Goal: Information Seeking & Learning: Learn about a topic

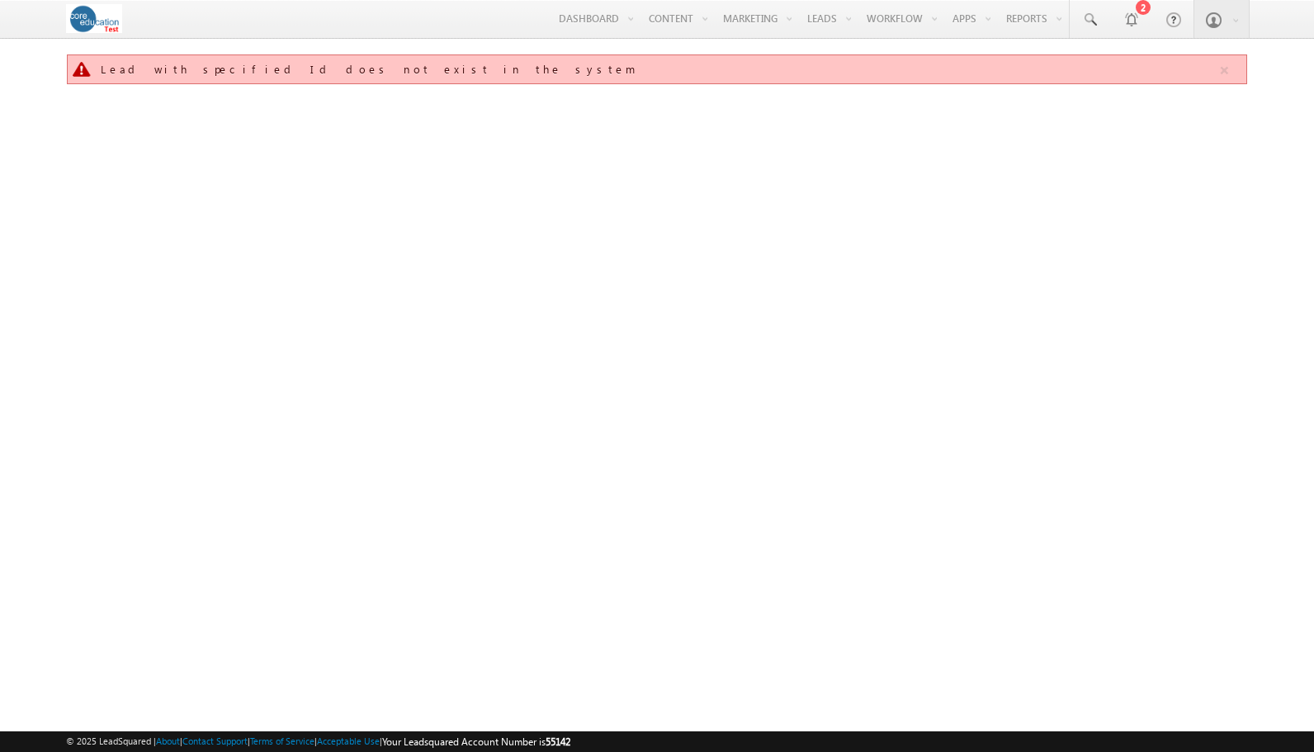
click at [0, 0] on link "Manage Leads" at bounding box center [0, 0] width 0 height 0
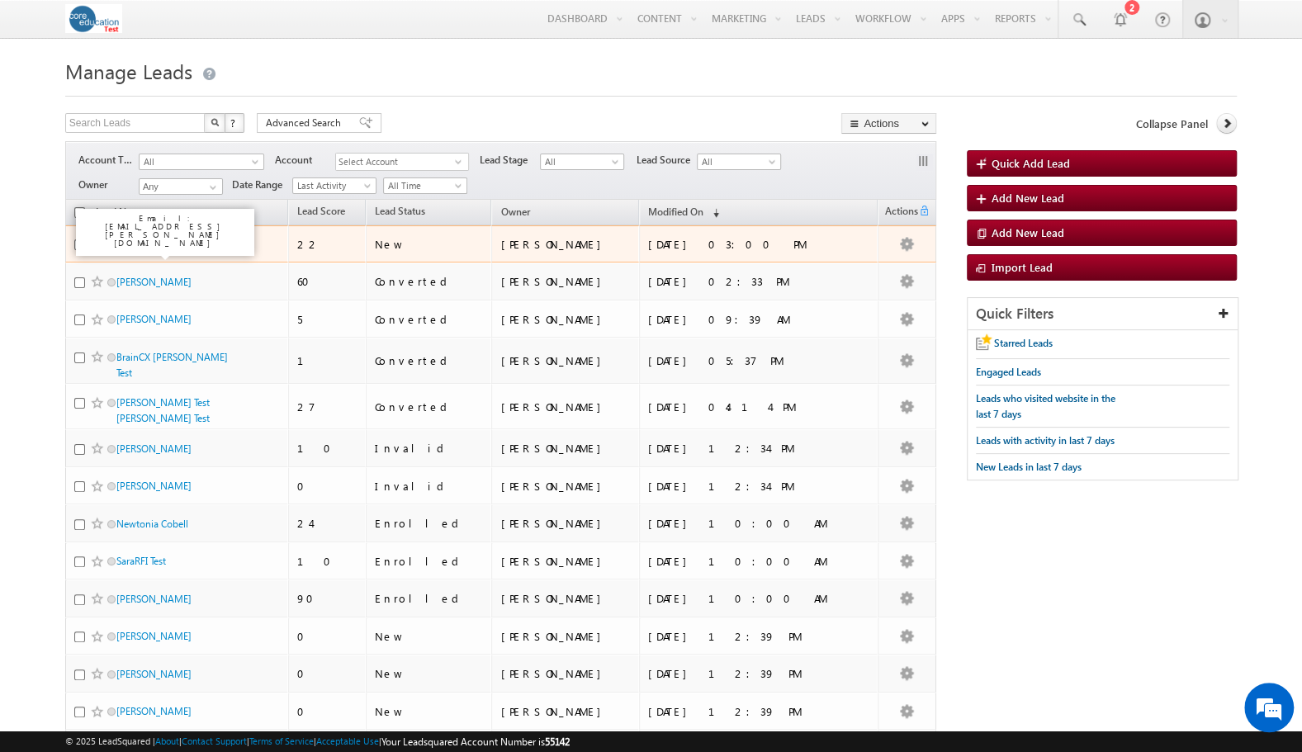
click at [144, 246] on link "[PERSON_NAME]" at bounding box center [153, 244] width 75 height 12
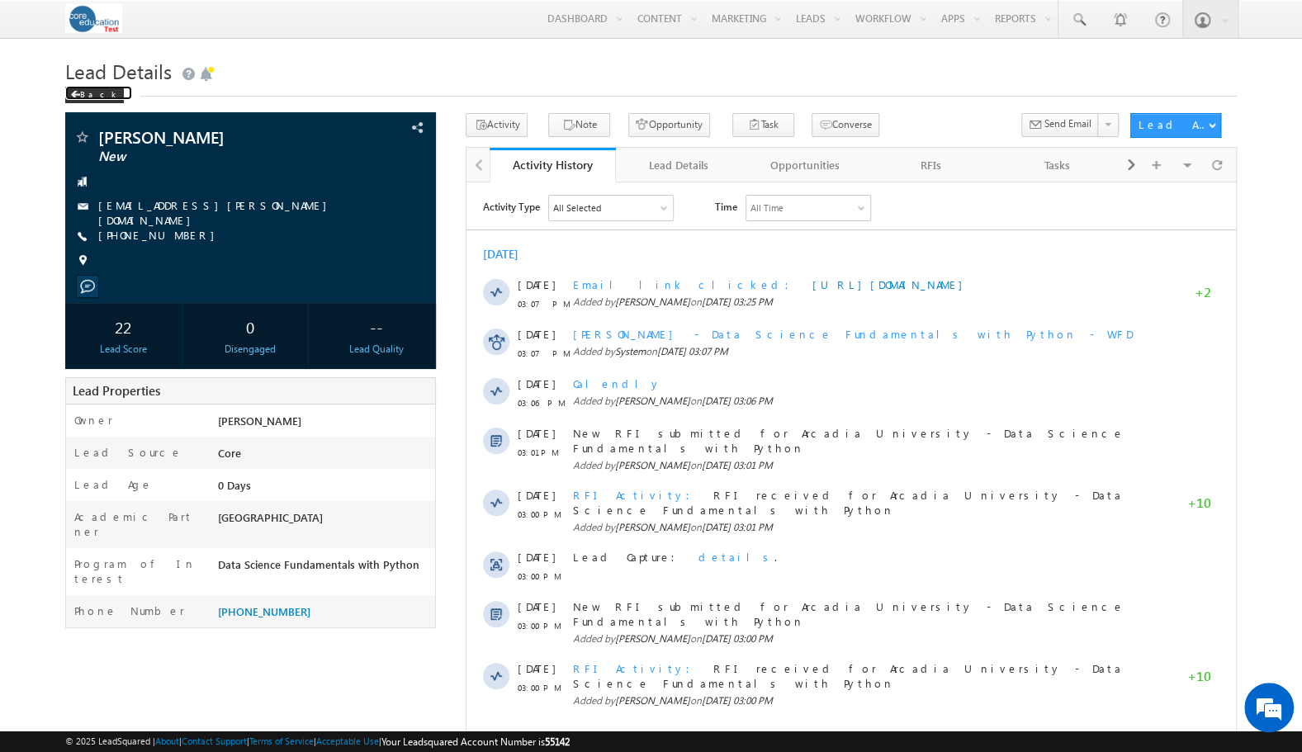
click at [82, 94] on div "Back" at bounding box center [94, 95] width 59 height 17
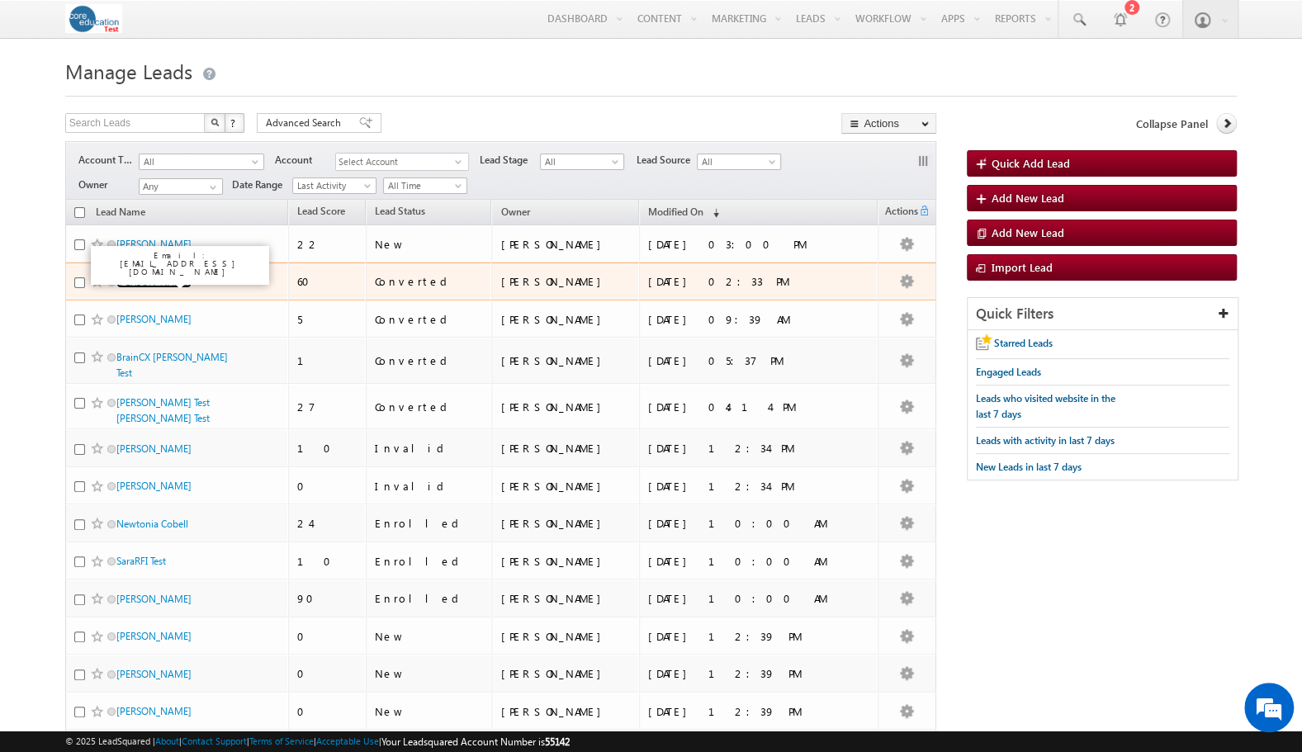
click at [137, 279] on link "[PERSON_NAME]" at bounding box center [153, 282] width 75 height 12
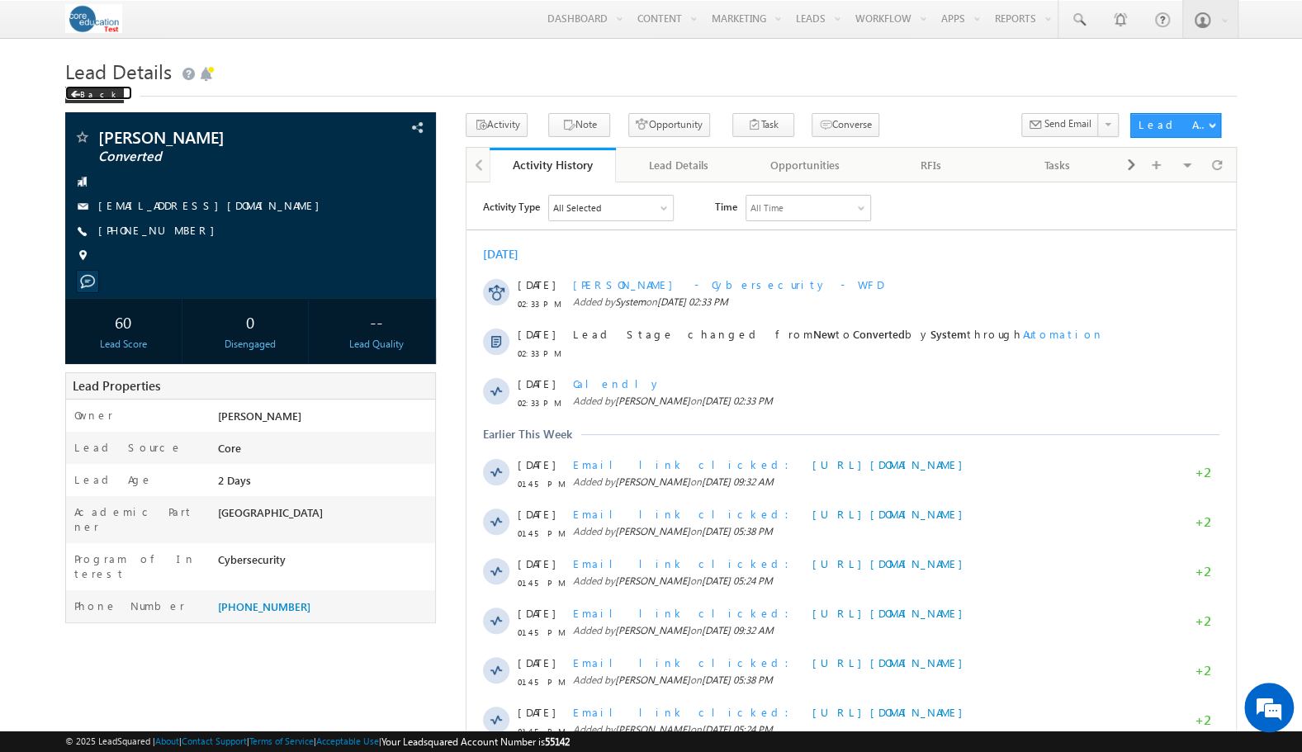
click at [91, 92] on div "Back" at bounding box center [94, 95] width 59 height 17
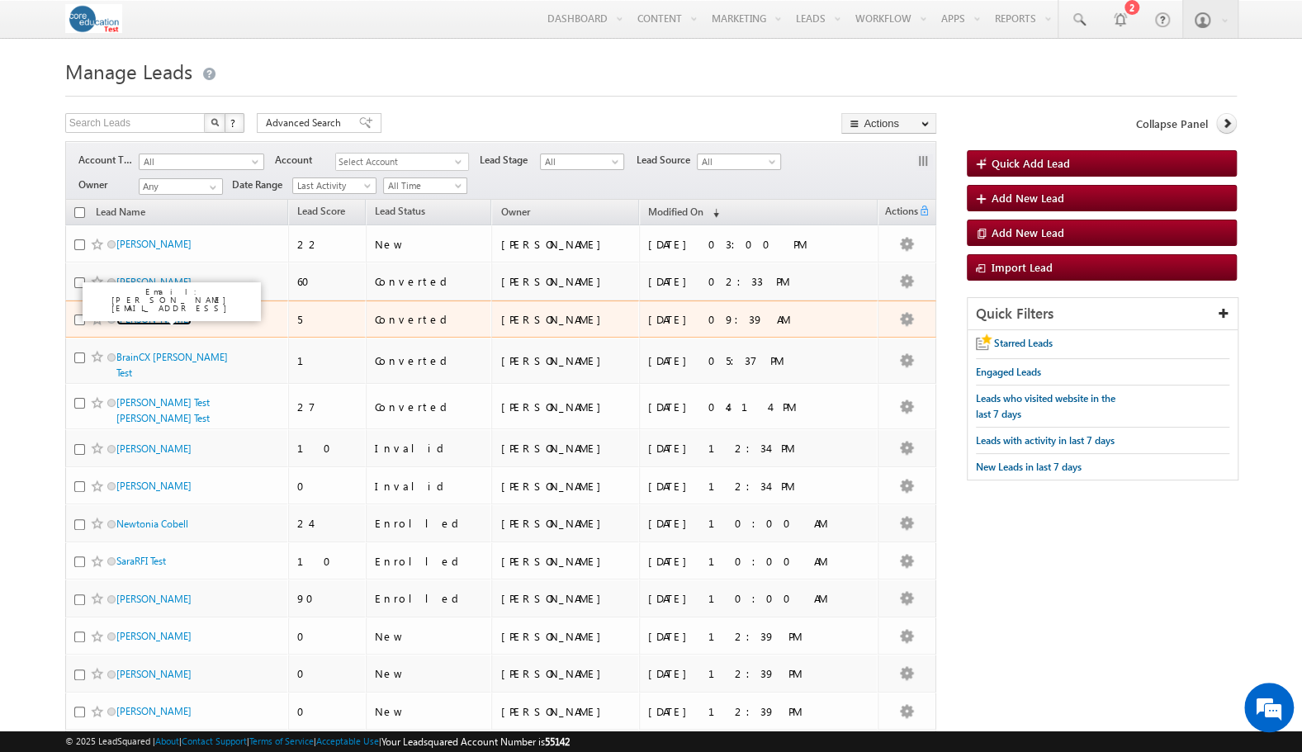
click at [137, 317] on link "[PERSON_NAME]" at bounding box center [153, 319] width 75 height 12
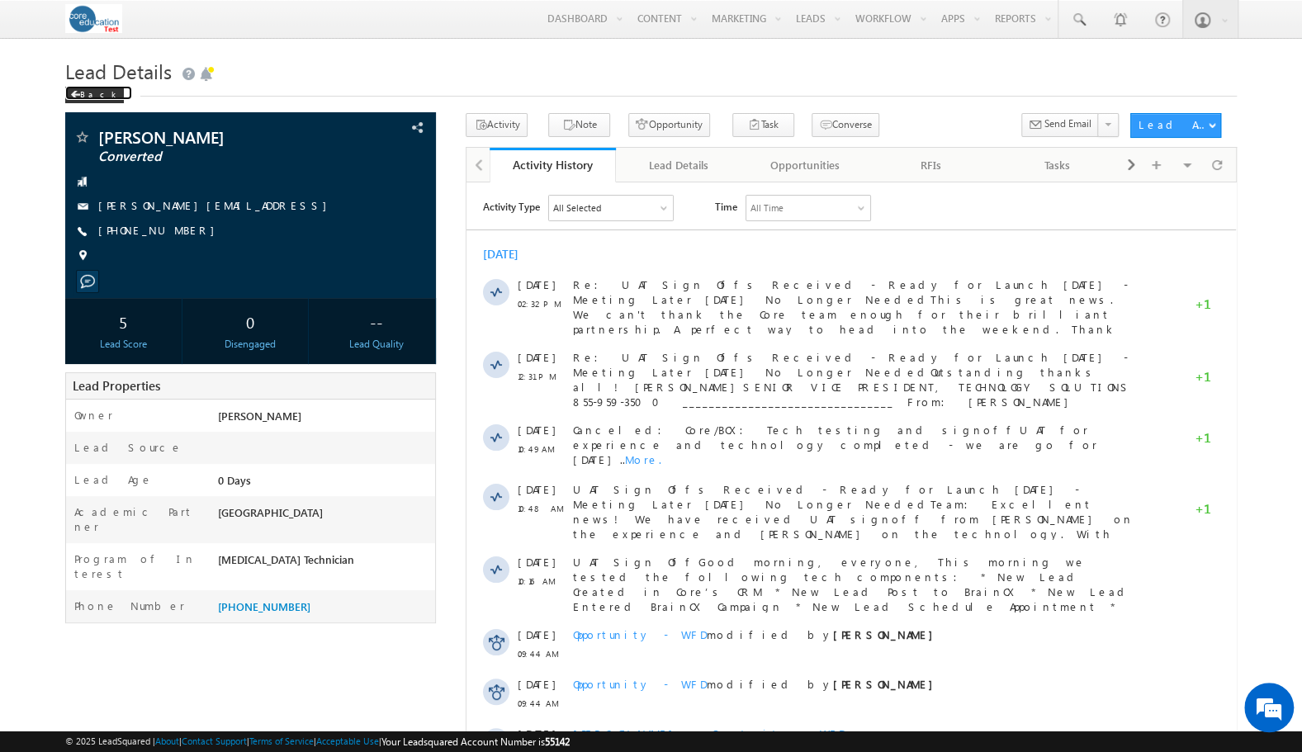
click at [88, 96] on div "Back" at bounding box center [94, 95] width 59 height 17
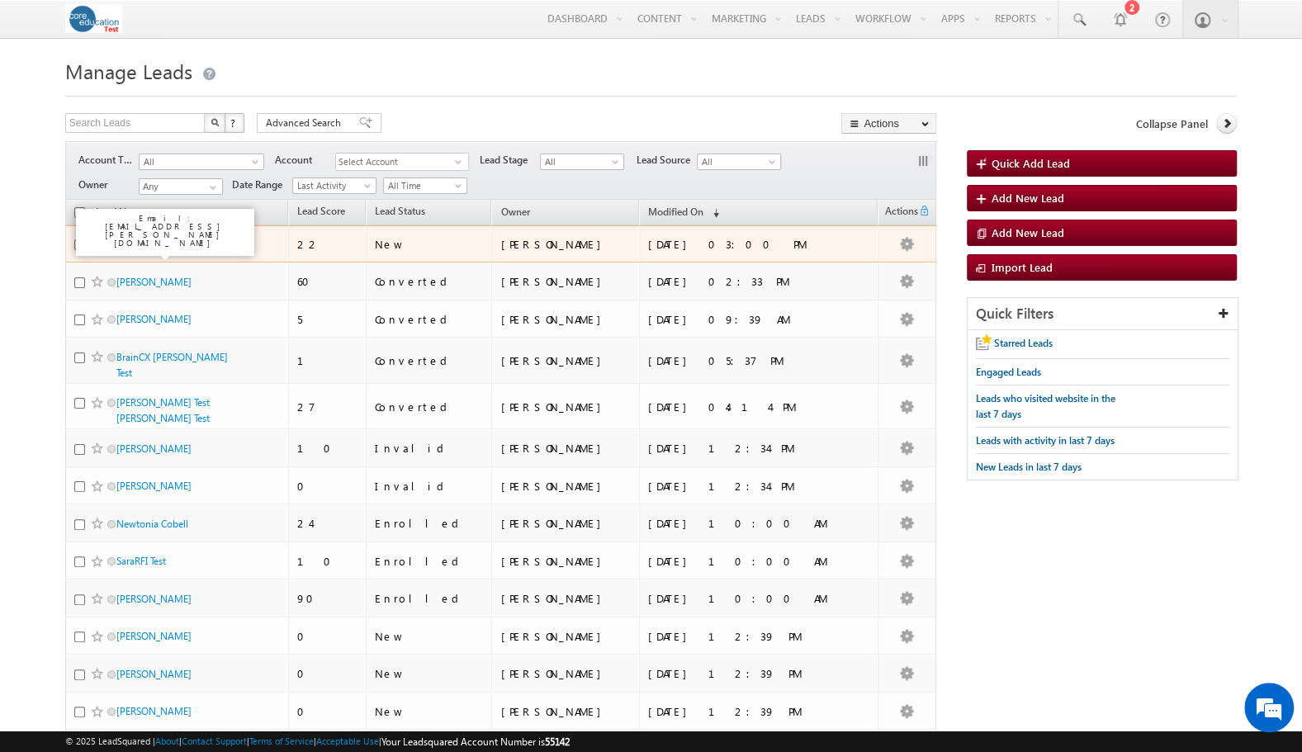
click at [133, 244] on link "[PERSON_NAME]" at bounding box center [153, 244] width 75 height 12
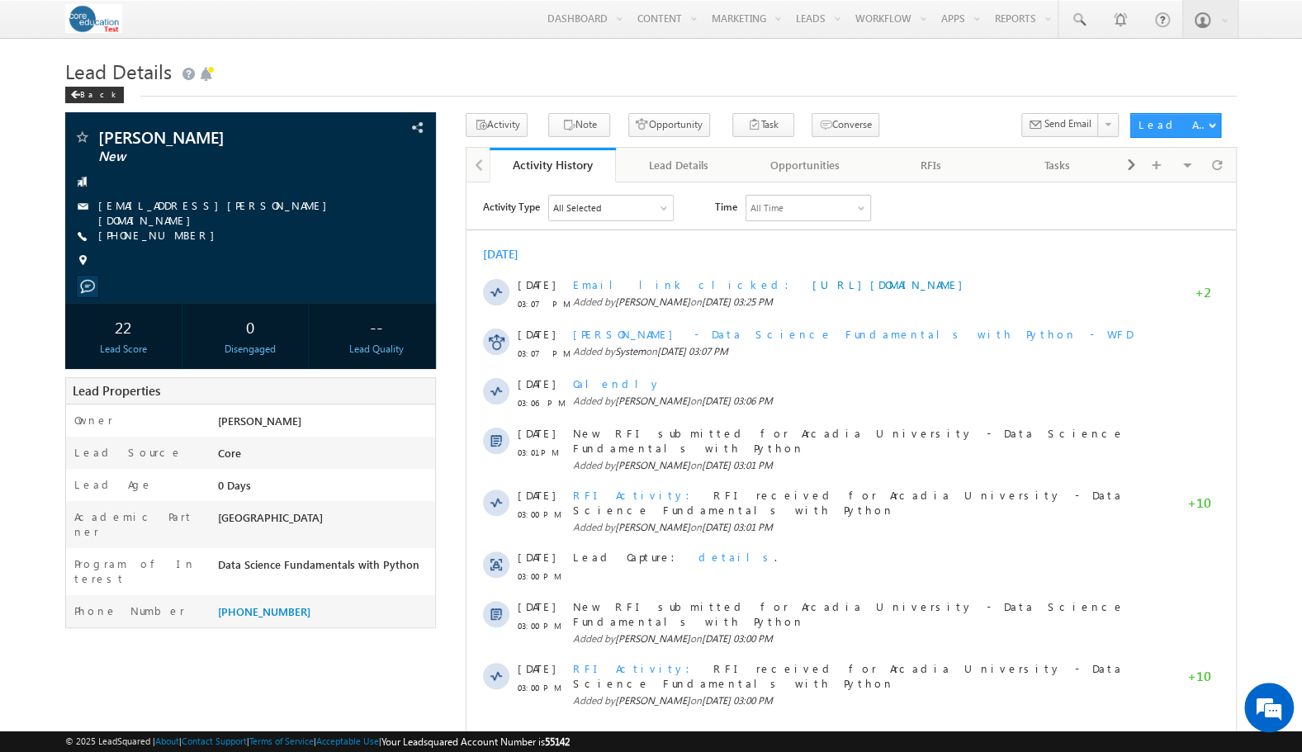
click at [496, 342] on span at bounding box center [496, 341] width 18 height 18
click at [665, 334] on span "[PERSON_NAME] - Data Science Fundamentals with Python - WFD" at bounding box center [853, 333] width 560 height 14
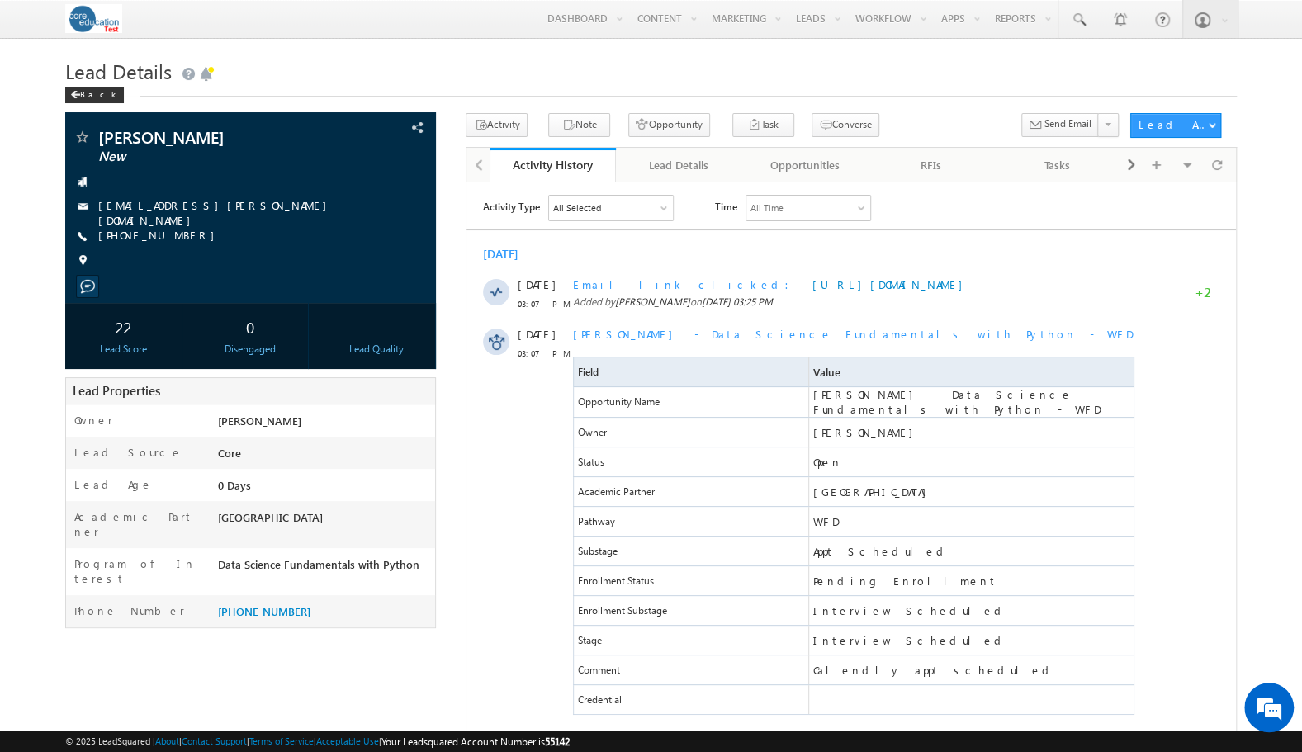
click at [624, 281] on span "Email link clicked" at bounding box center [686, 284] width 226 height 14
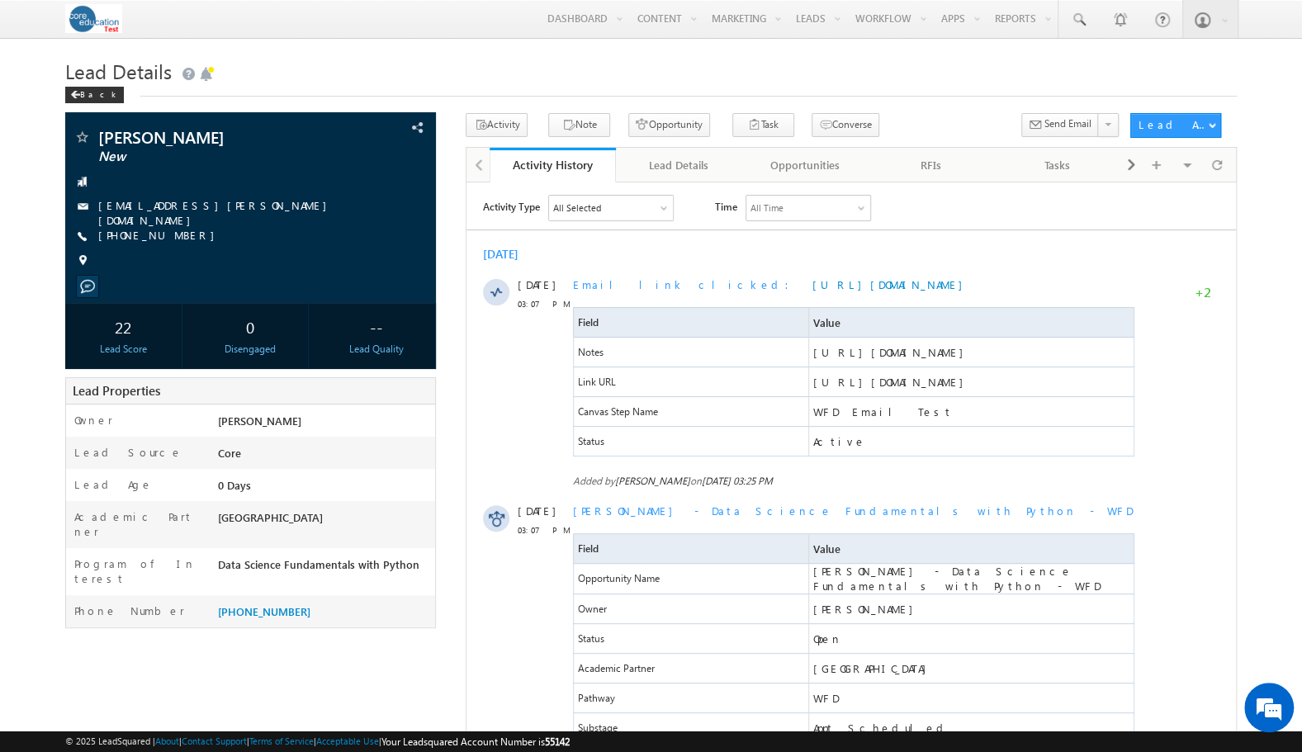
click at [736, 416] on span "Canvas Step Name" at bounding box center [691, 410] width 234 height 29
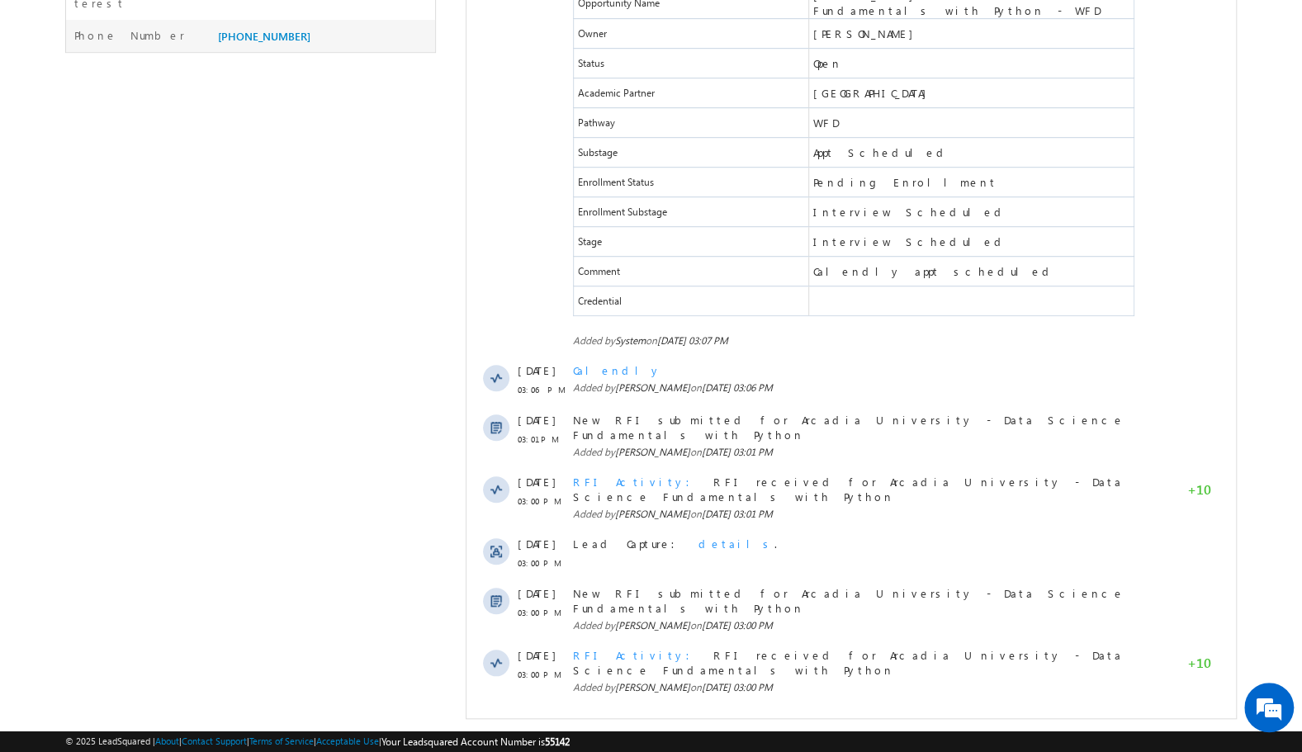
scroll to position [583, 0]
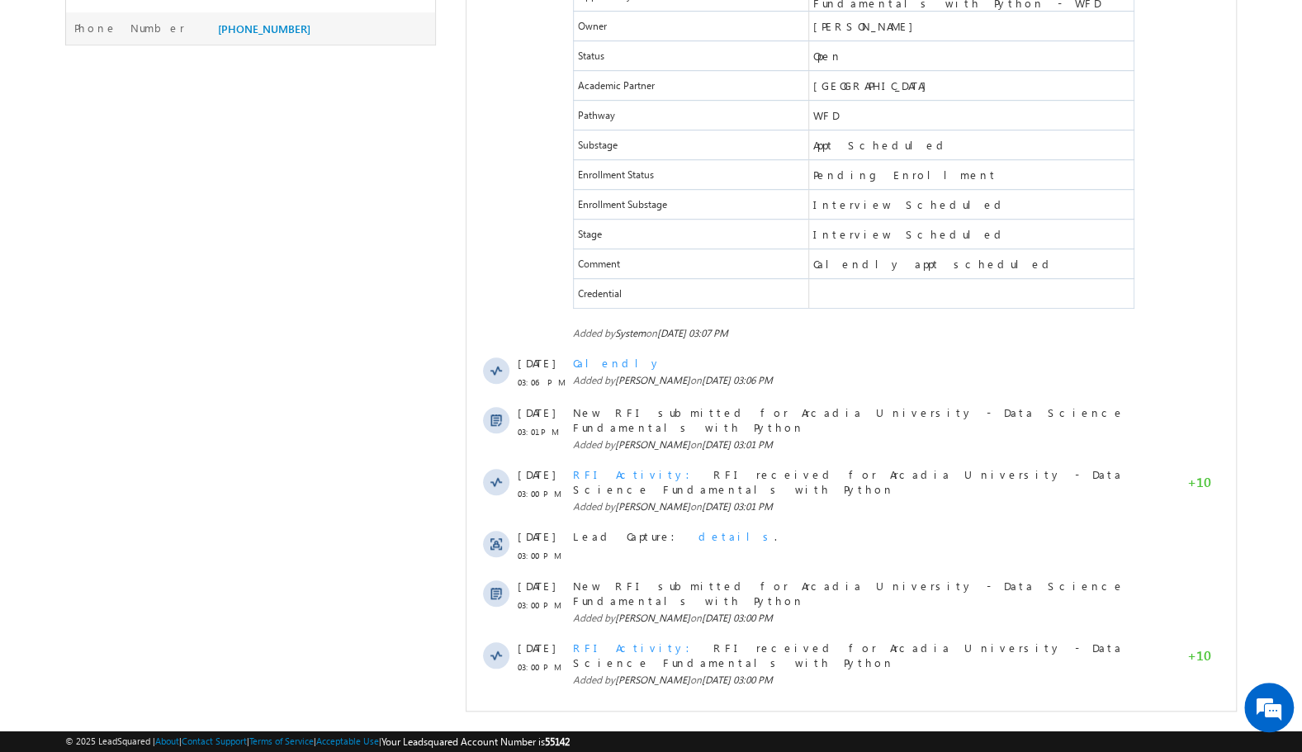
click at [590, 467] on span "RFI Activity" at bounding box center [636, 474] width 127 height 14
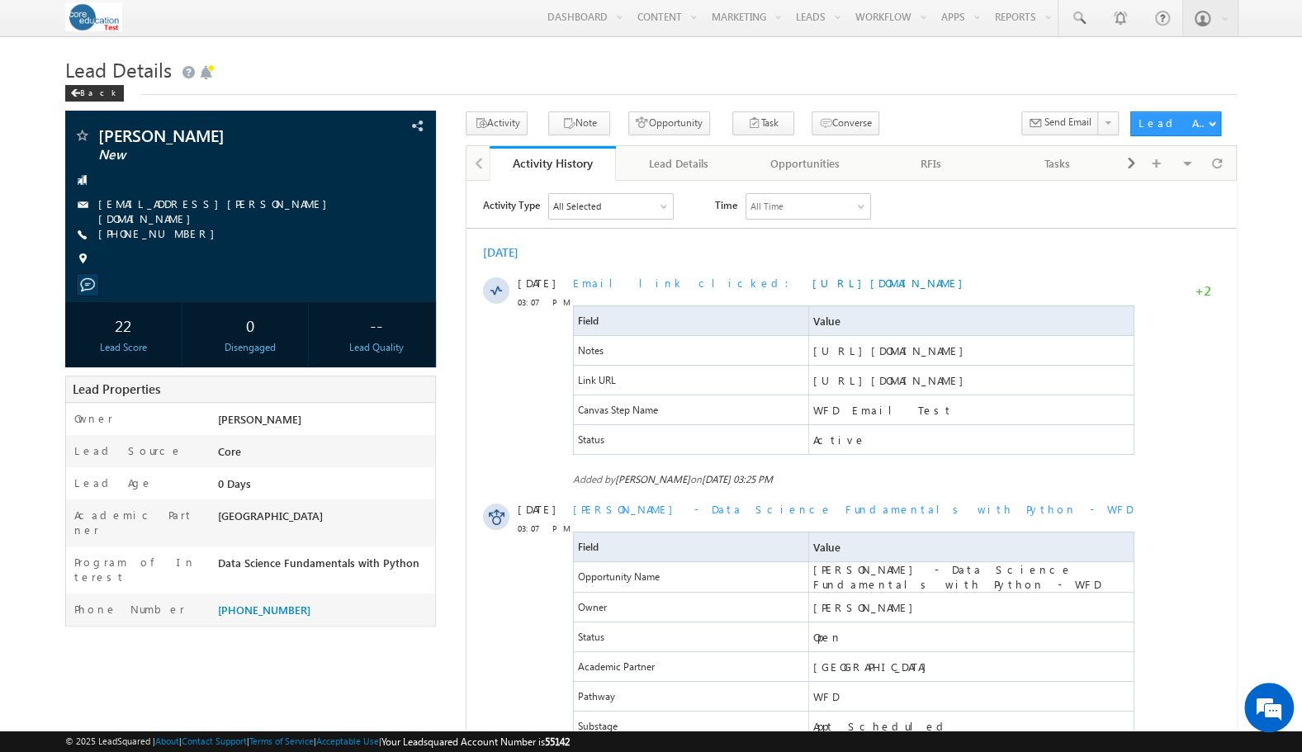
scroll to position [0, 0]
